Goal: Book appointment/travel/reservation

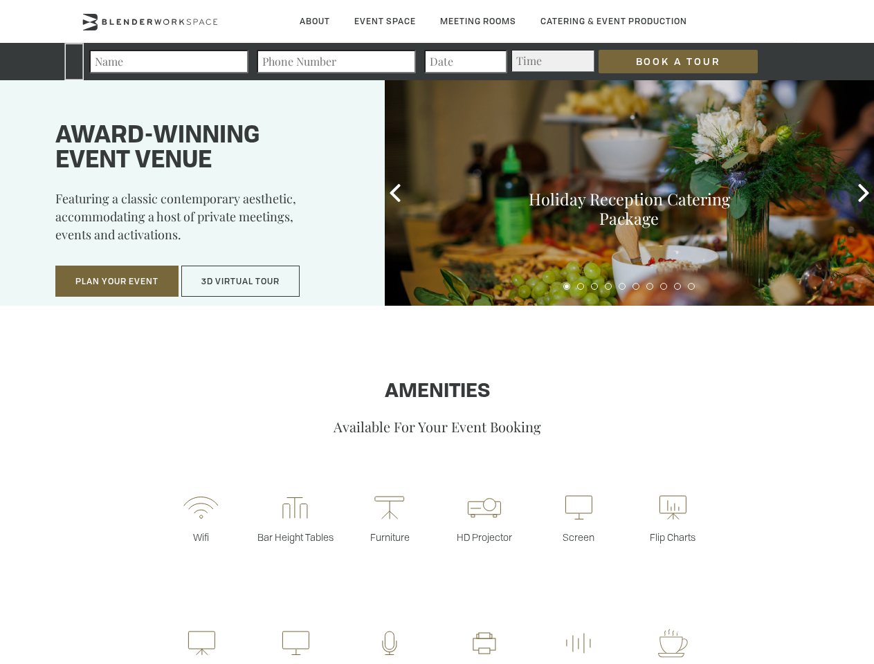
click at [667, 62] on input "Book a Tour" at bounding box center [678, 62] width 159 height 24
click at [117, 282] on button "Plan Your Event" at bounding box center [116, 282] width 123 height 32
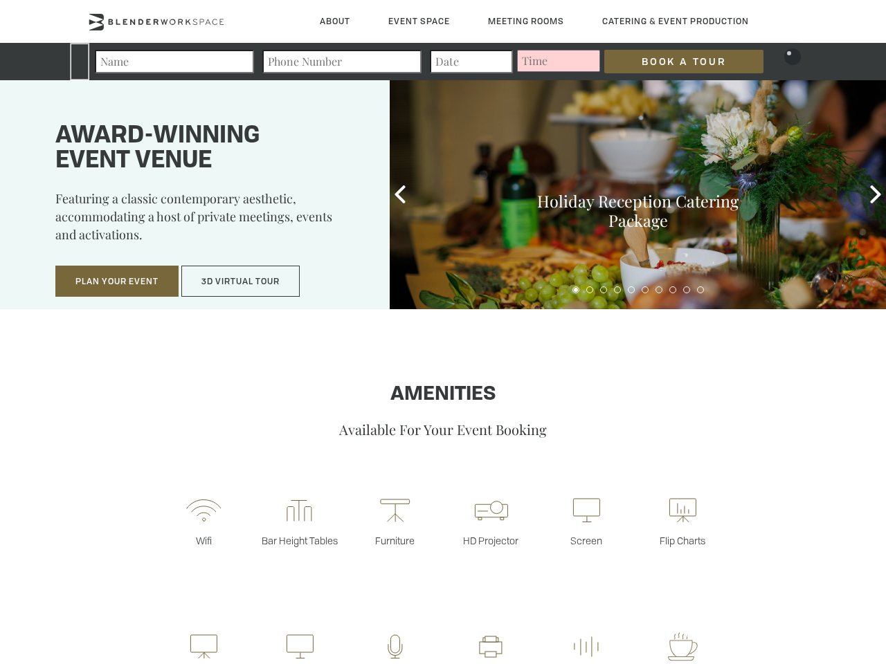
click at [241, 282] on button "3D Virtual Tour" at bounding box center [240, 282] width 118 height 32
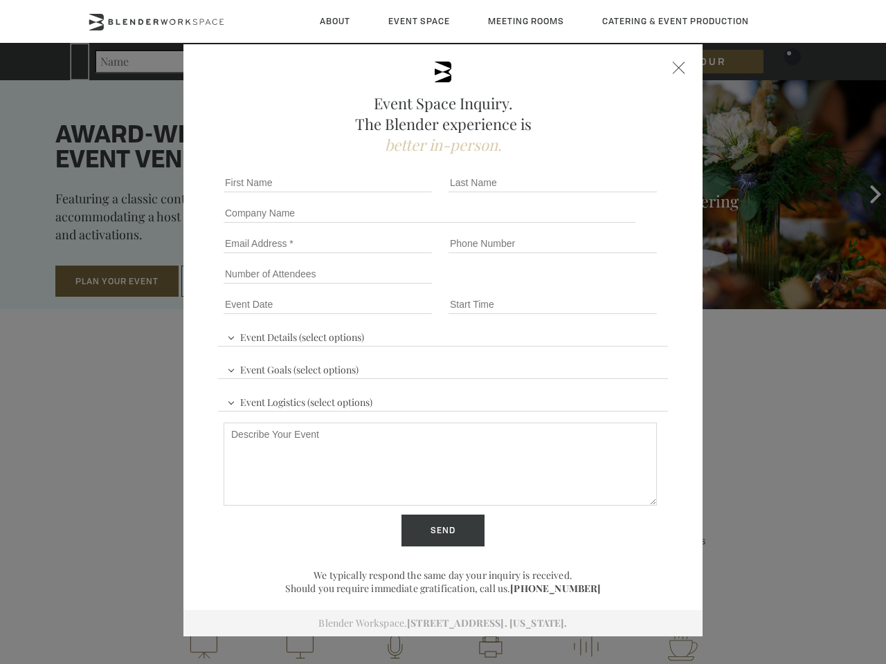
click at [395, 193] on icon at bounding box center [400, 194] width 18 height 18
click at [864, 193] on div "Holiday Reception Catering Package" at bounding box center [638, 194] width 496 height 229
click at [567, 286] on div at bounding box center [638, 287] width 496 height 19
click at [581, 286] on div at bounding box center [638, 287] width 496 height 19
click at [594, 286] on div at bounding box center [638, 287] width 496 height 19
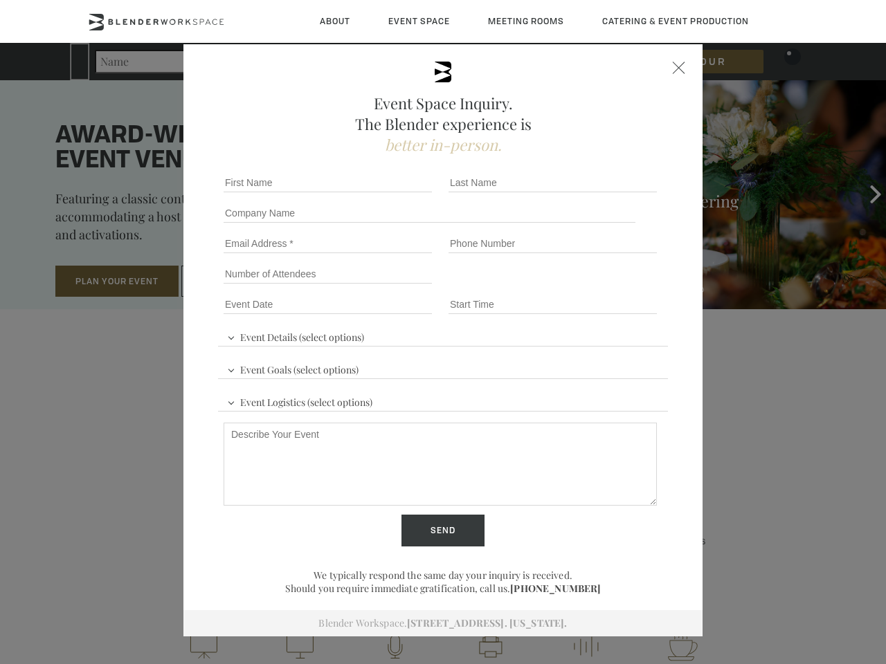
click at [608, 286] on div at bounding box center [638, 287] width 496 height 19
click at [622, 286] on div at bounding box center [638, 287] width 496 height 19
